Goal: Task Accomplishment & Management: Manage account settings

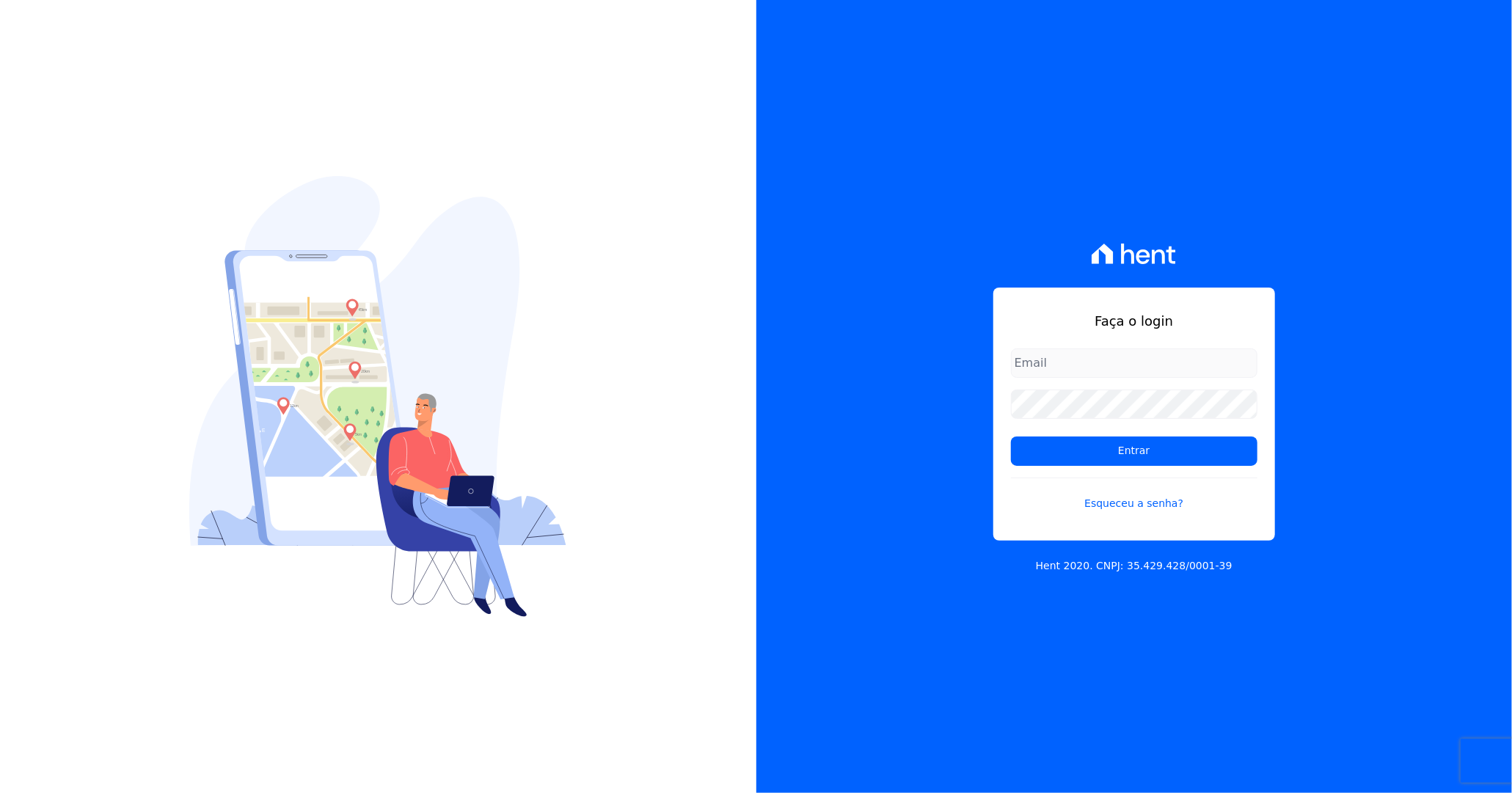
click at [1144, 371] on input "email" at bounding box center [1134, 363] width 246 height 30
type input "luan.brito@hent.com.br"
click at [1011, 437] on input "Entrar" at bounding box center [1134, 451] width 246 height 30
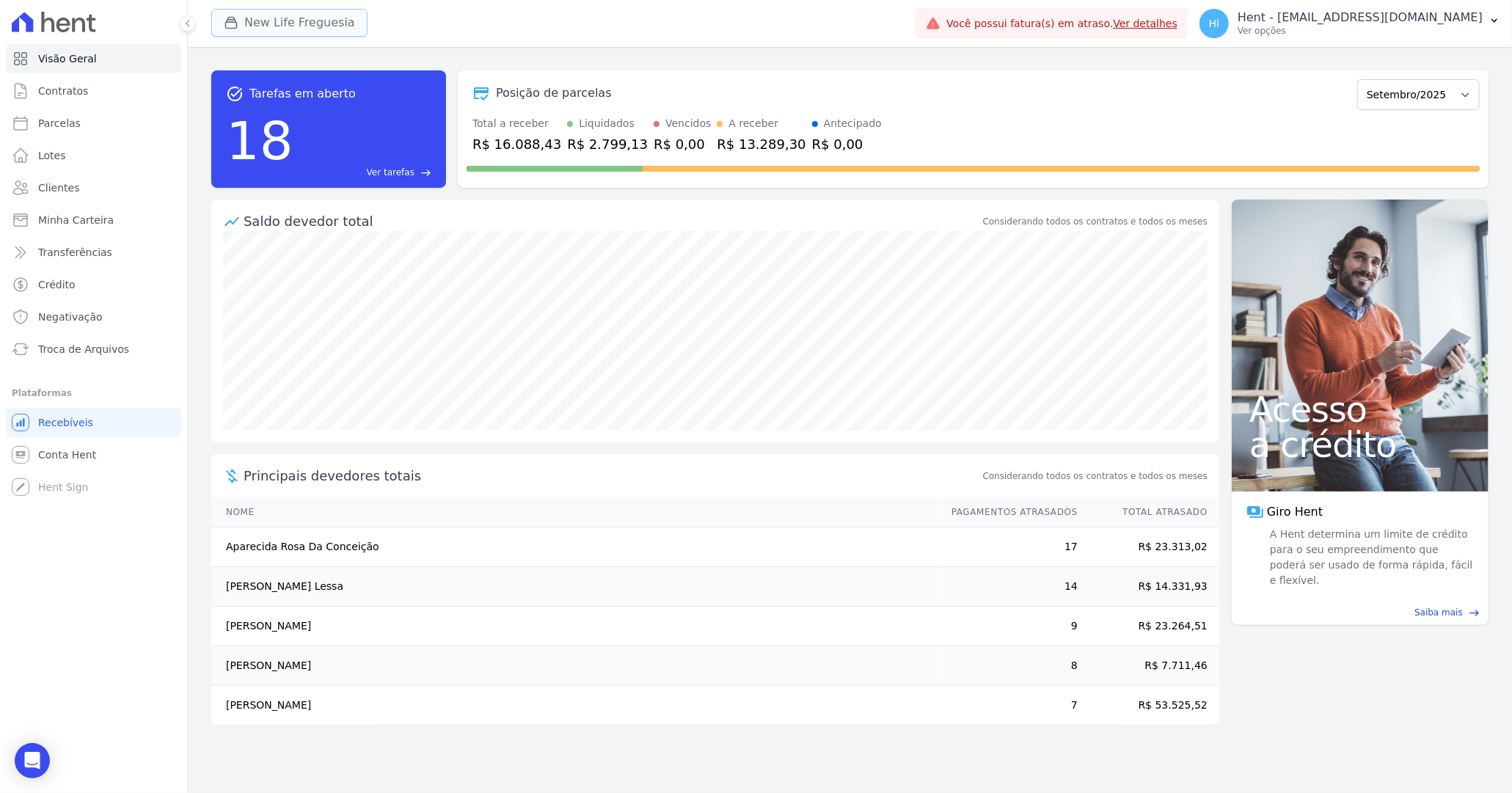
click at [268, 20] on button "New Life Freguesia" at bounding box center [289, 22] width 156 height 28
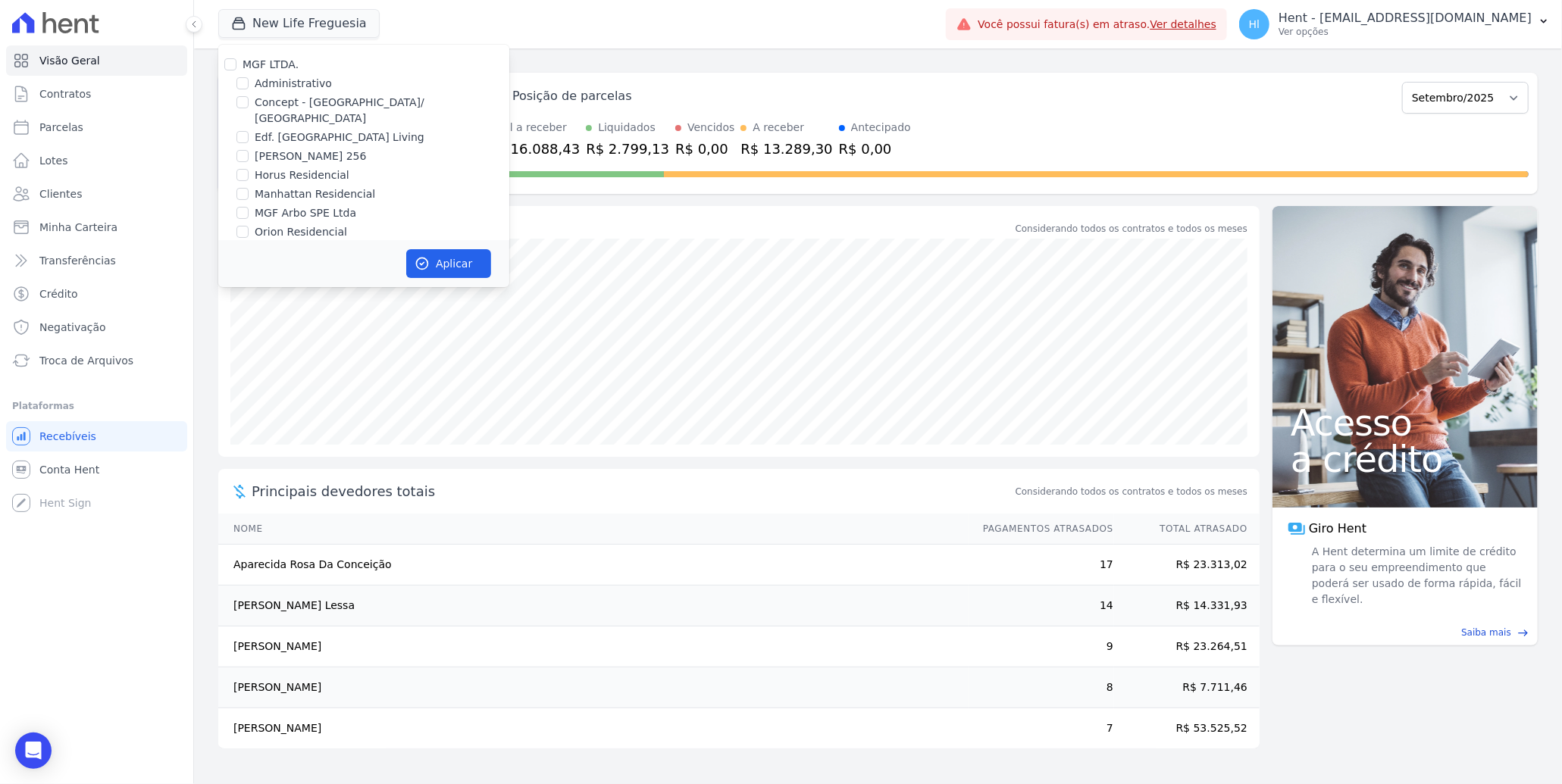
scroll to position [5020, 0]
click at [327, 265] on label "SOLAR DOS ARRUDAS" at bounding box center [313, 273] width 118 height 16
click at [248, 267] on input "SOLAR DOS ARRUDAS" at bounding box center [242, 273] width 12 height 12
checkbox input "true"
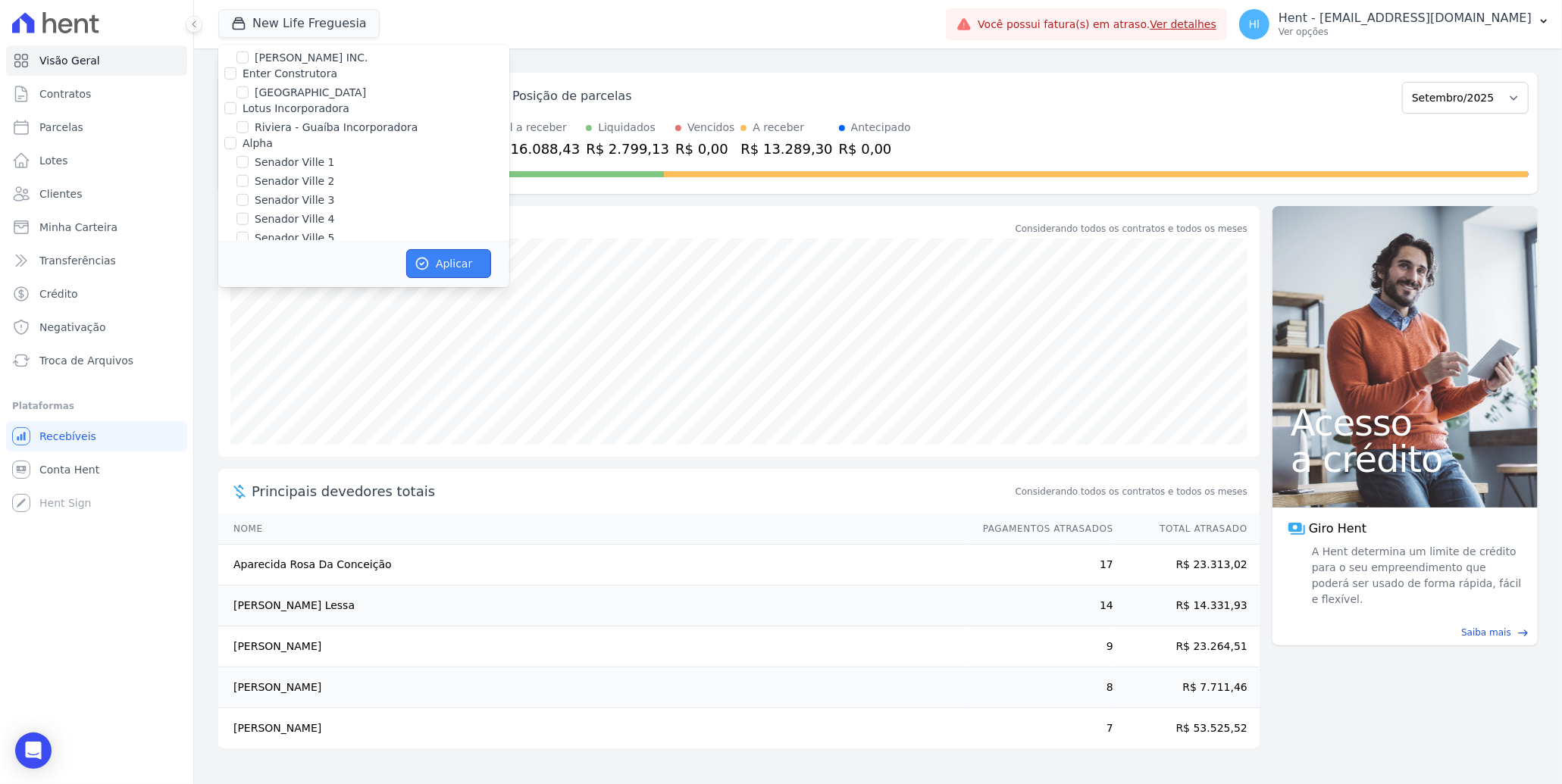
click at [475, 270] on button "Aplicar" at bounding box center [448, 263] width 85 height 29
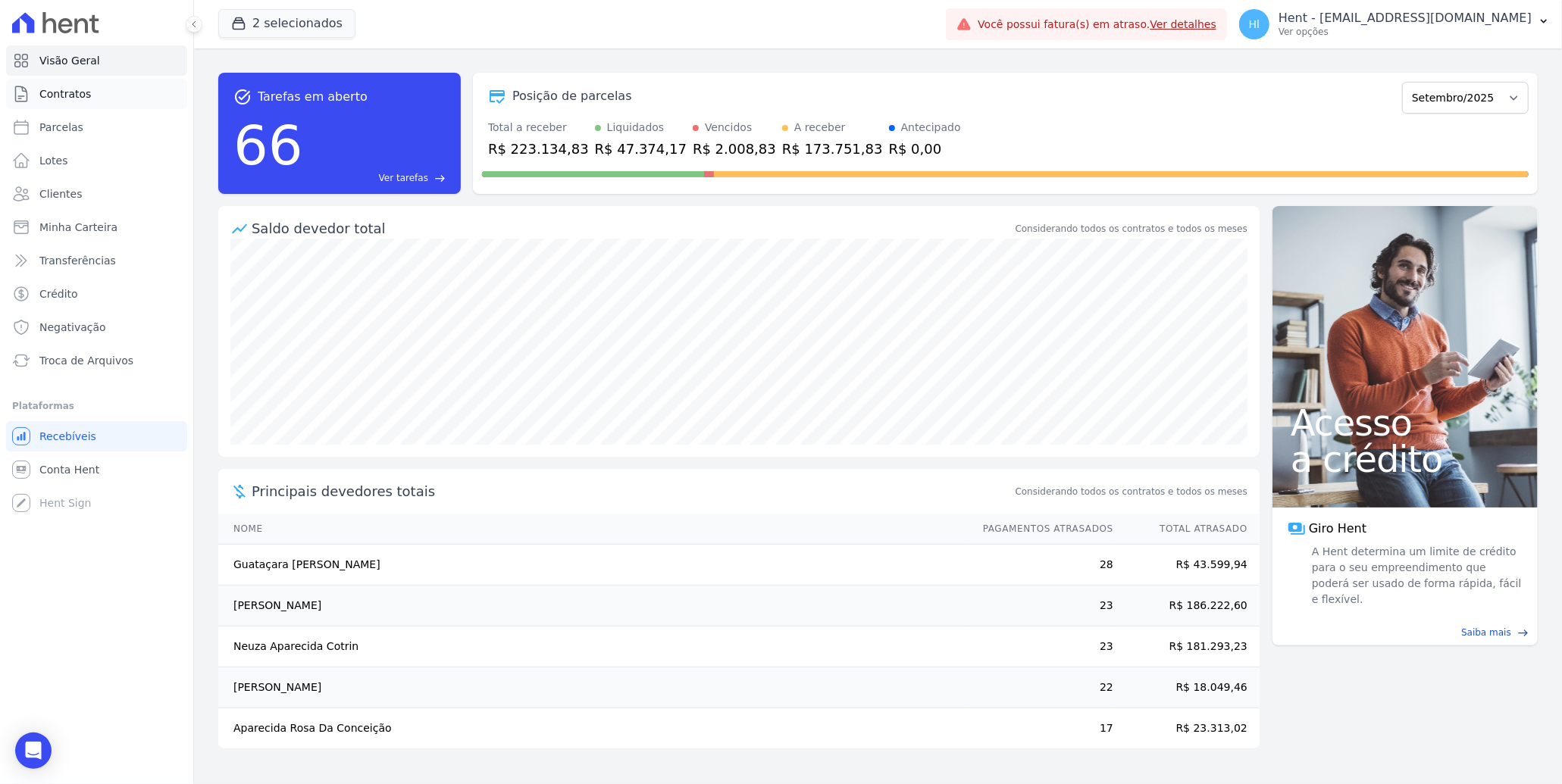
click at [111, 89] on link "Contratos" at bounding box center [97, 93] width 181 height 30
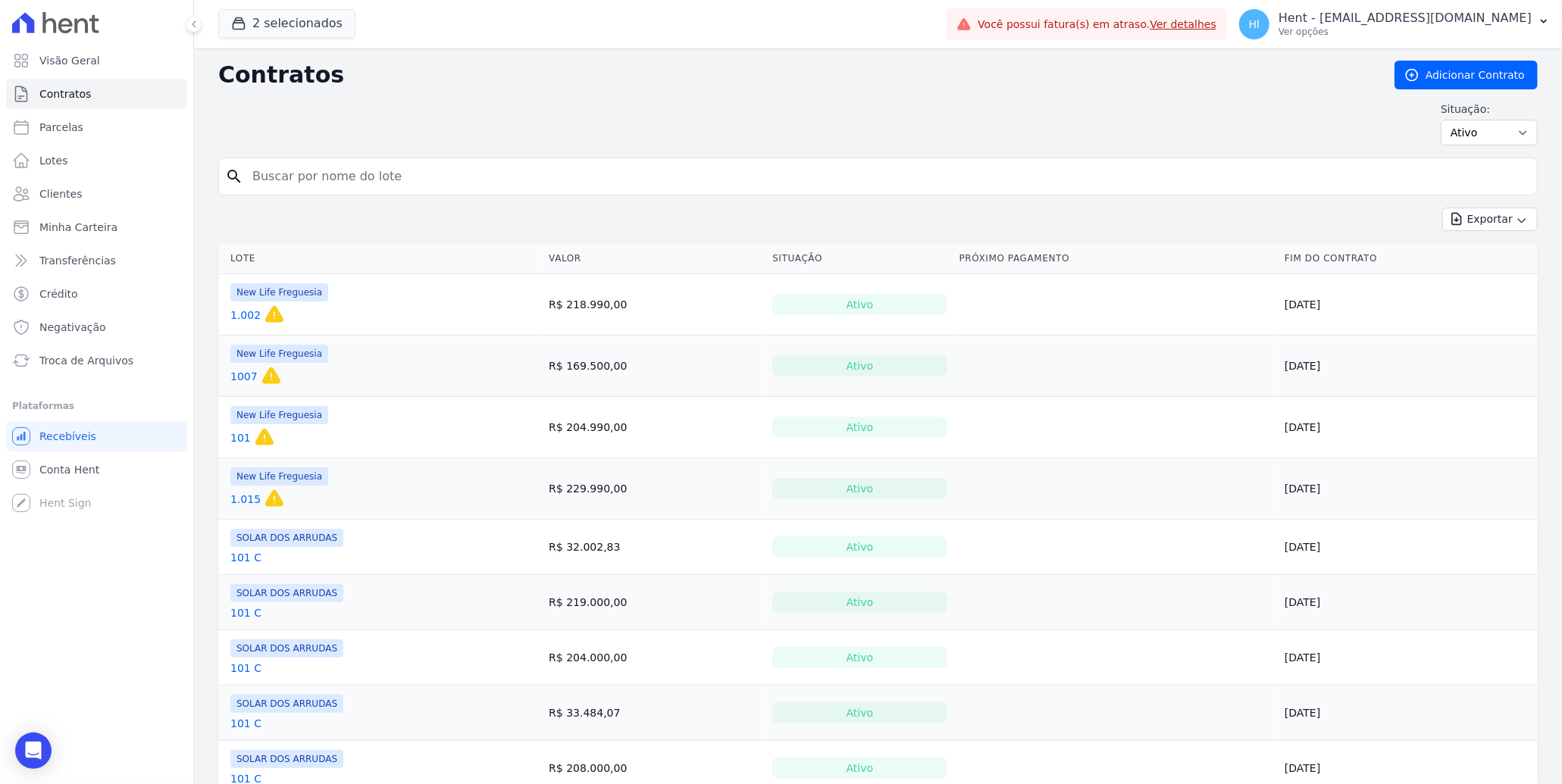
click at [242, 317] on link "1.002" at bounding box center [245, 314] width 30 height 15
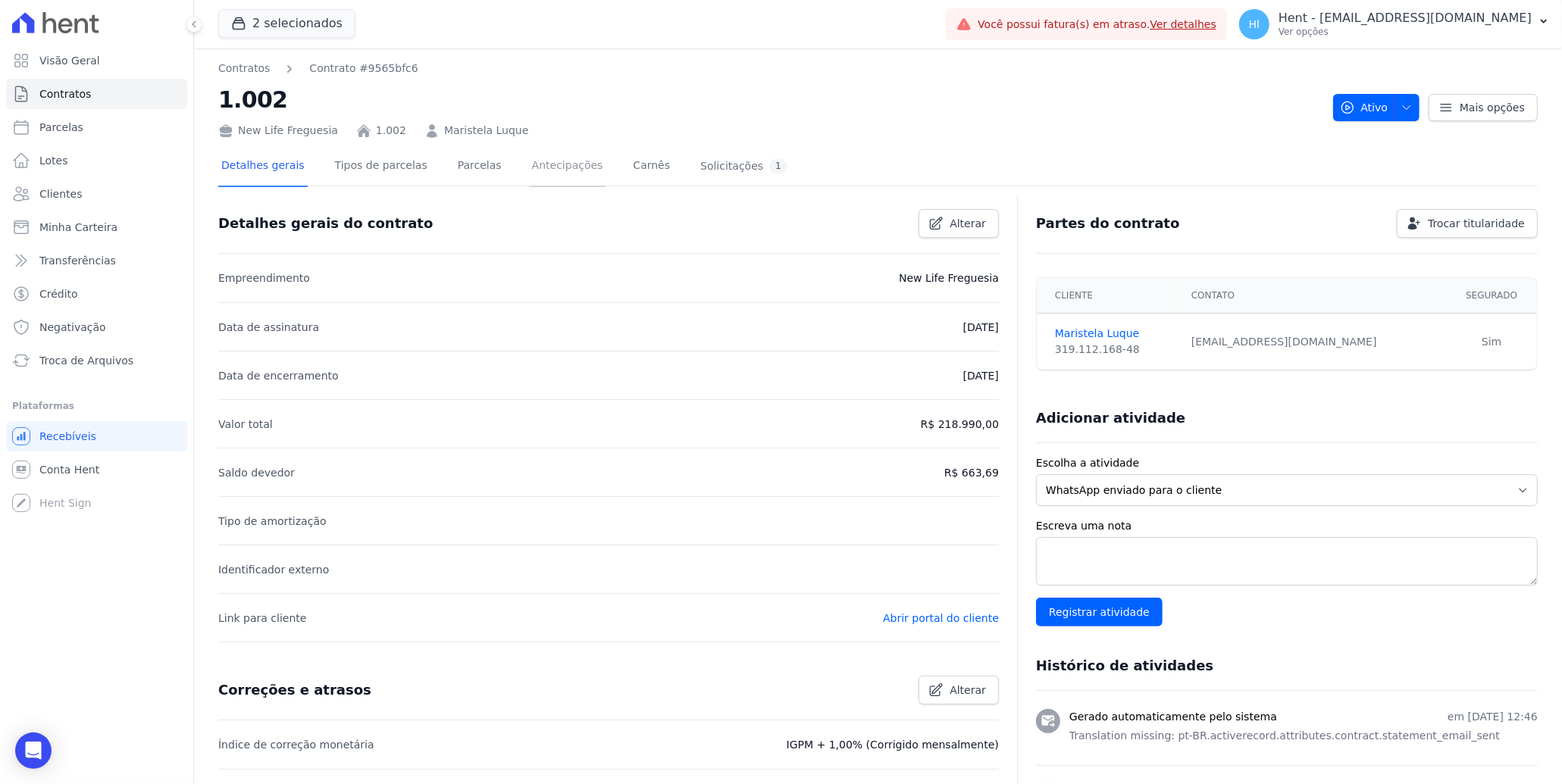
click at [557, 179] on link "Antecipações" at bounding box center [567, 167] width 78 height 40
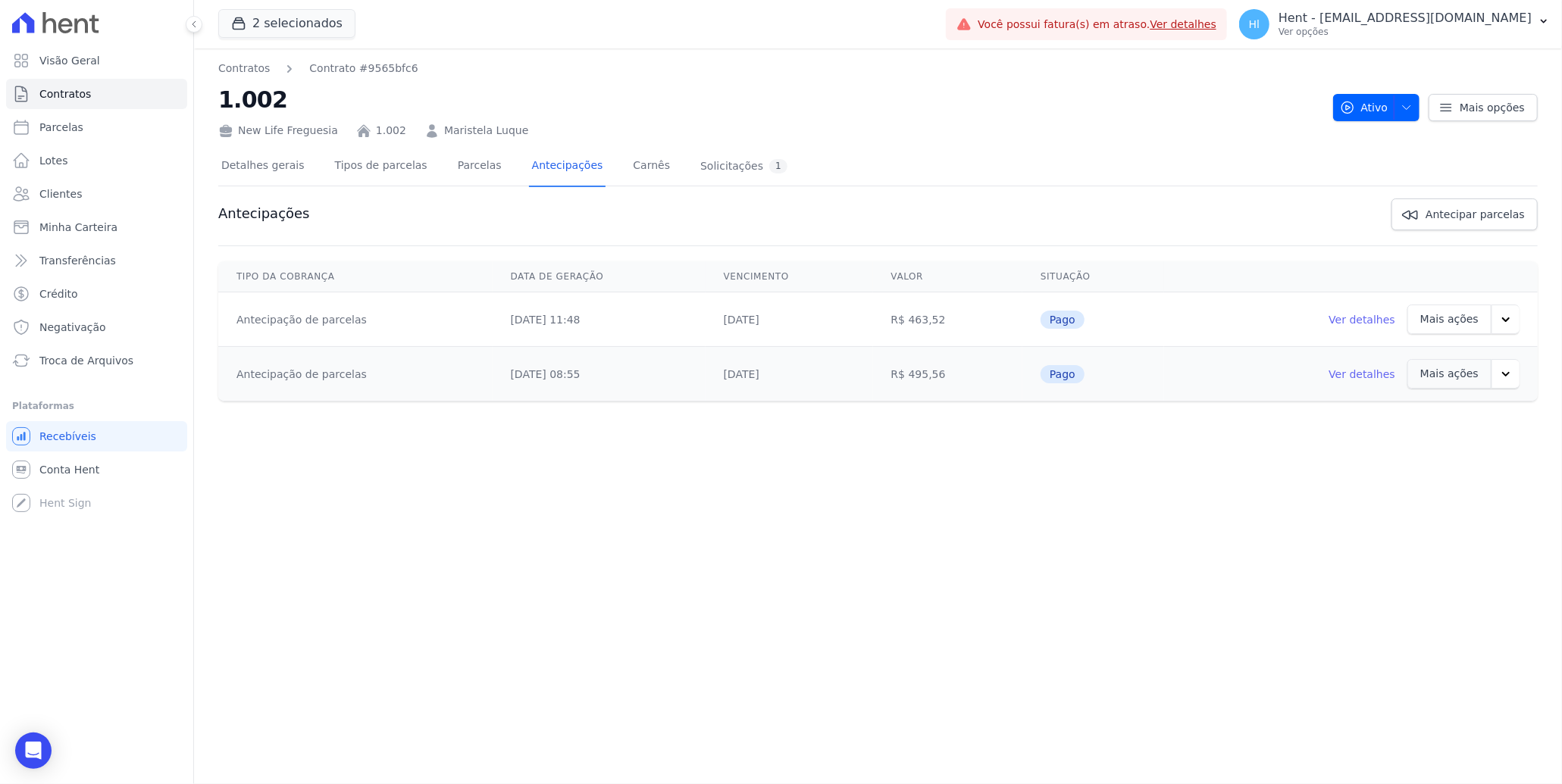
click at [1503, 325] on icon "button" at bounding box center [1505, 319] width 15 height 15
click at [1211, 355] on td "Ver detalhes Mais ações Enviar cobrança" at bounding box center [1350, 374] width 374 height 55
